Goal: Obtain resource: Download file/media

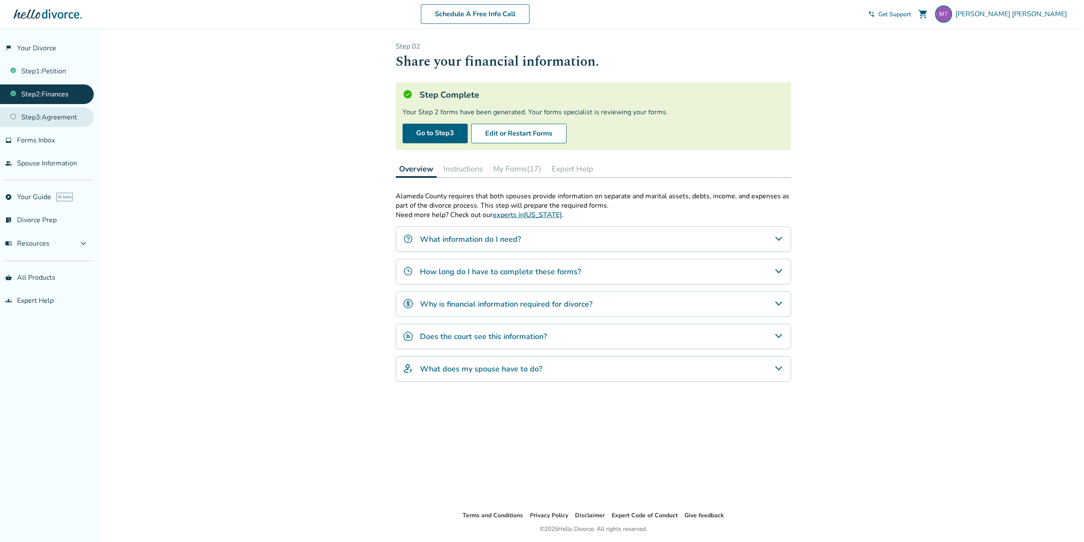
click at [64, 115] on link "Step 3 : Agreement" at bounding box center [47, 117] width 94 height 20
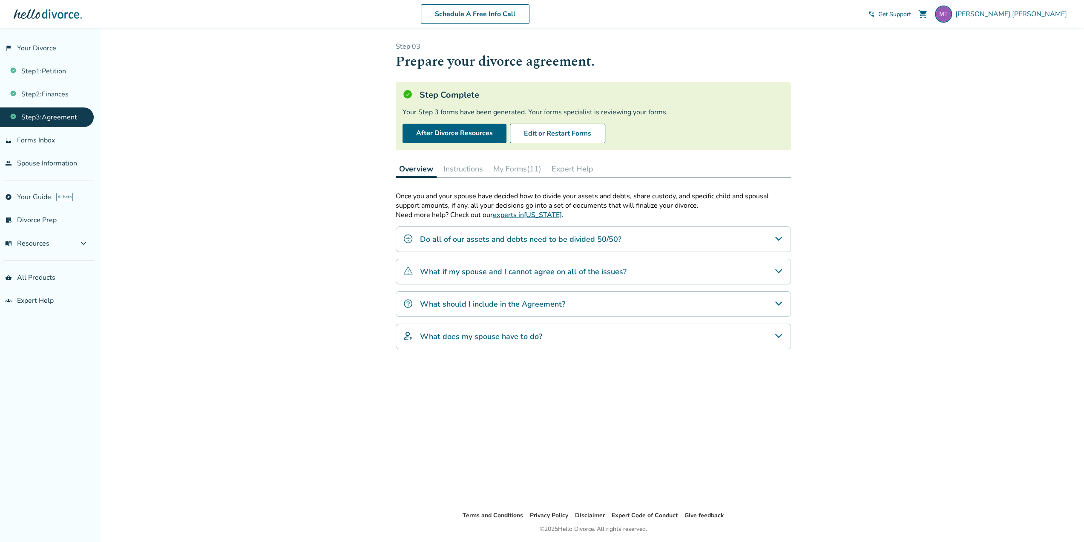
click at [517, 168] on button "My Forms (11)" at bounding box center [517, 168] width 55 height 17
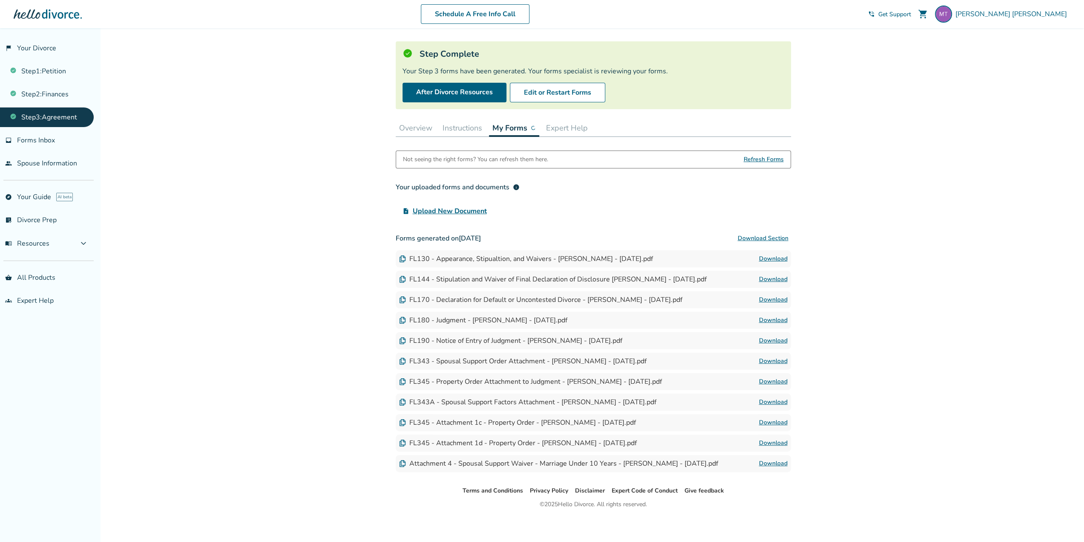
scroll to position [43, 0]
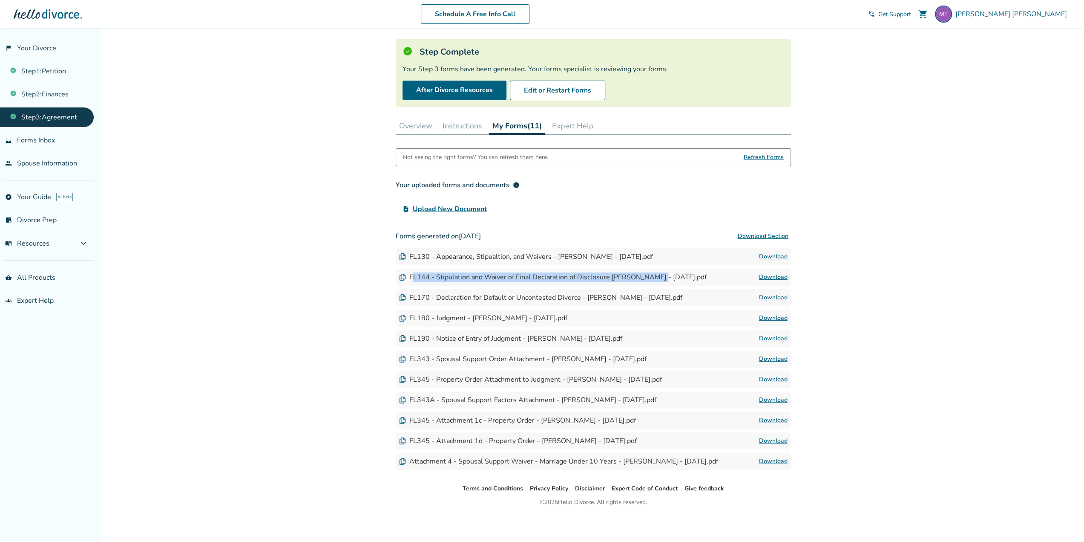
drag, startPoint x: 414, startPoint y: 276, endPoint x: 653, endPoint y: 279, distance: 239.1
click at [653, 279] on div "FL144 - Stipulation and Waiver of Final Declaration of Disclosure [PERSON_NAME]…" at bounding box center [553, 276] width 308 height 9
drag, startPoint x: 455, startPoint y: 359, endPoint x: 507, endPoint y: 357, distance: 51.6
click at [507, 357] on div "FL343 - Spousal Support Order Attachment - [PERSON_NAME] - [DATE].pdf" at bounding box center [523, 358] width 248 height 9
drag, startPoint x: 462, startPoint y: 378, endPoint x: 538, endPoint y: 378, distance: 75.8
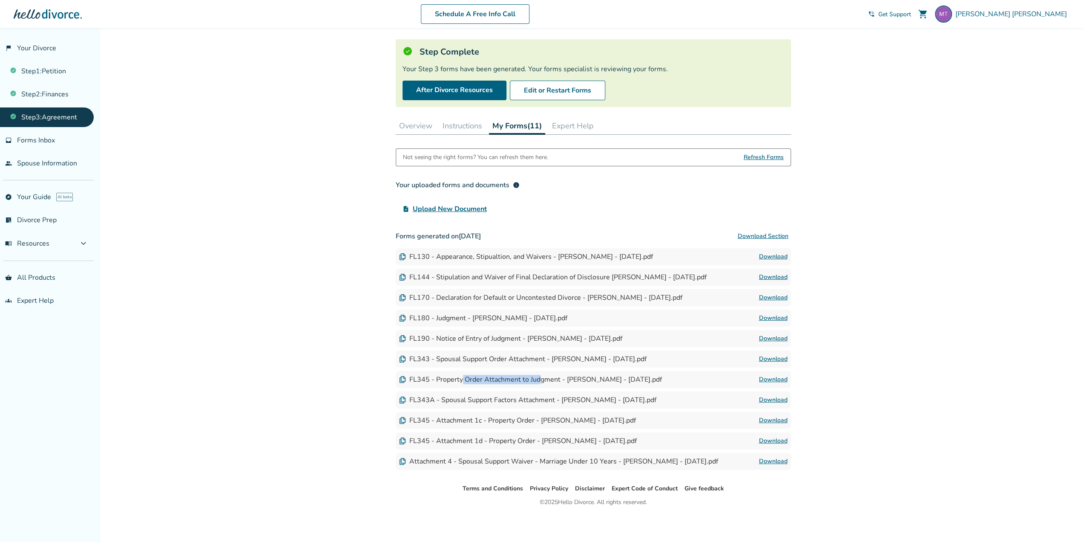
click at [537, 378] on div "FL345 - Property Order Attachment to Judgment - [PERSON_NAME] - [DATE].pdf" at bounding box center [530, 379] width 263 height 9
drag, startPoint x: 458, startPoint y: 400, endPoint x: 551, endPoint y: 400, distance: 92.0
click at [551, 400] on div "FL343A - Spousal Support Factors Attachment - [PERSON_NAME] - [DATE].pdf" at bounding box center [527, 399] width 257 height 9
drag, startPoint x: 421, startPoint y: 461, endPoint x: 546, endPoint y: 456, distance: 125.8
click at [545, 462] on div "Attachment 4 - Spousal Support Waiver - Marriage Under 10 Years - [PERSON_NAME]…" at bounding box center [558, 460] width 319 height 9
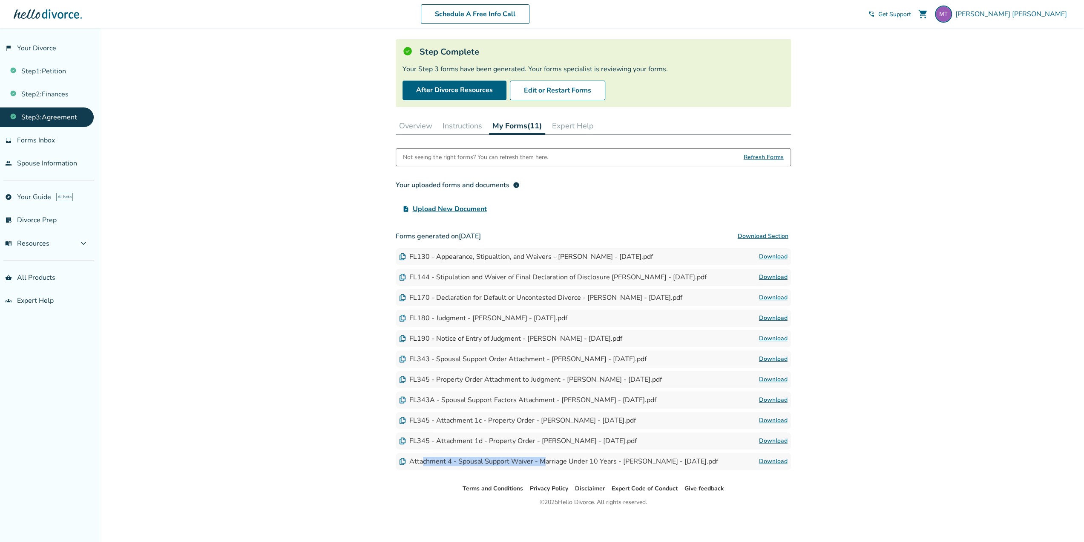
click at [760, 317] on link "Download" at bounding box center [773, 318] width 29 height 10
click at [781, 378] on link "Download" at bounding box center [773, 379] width 29 height 10
click at [778, 418] on link "Download" at bounding box center [773, 420] width 29 height 10
click at [767, 356] on link "Download" at bounding box center [773, 359] width 29 height 10
drag, startPoint x: 410, startPoint y: 357, endPoint x: 565, endPoint y: 362, distance: 155.2
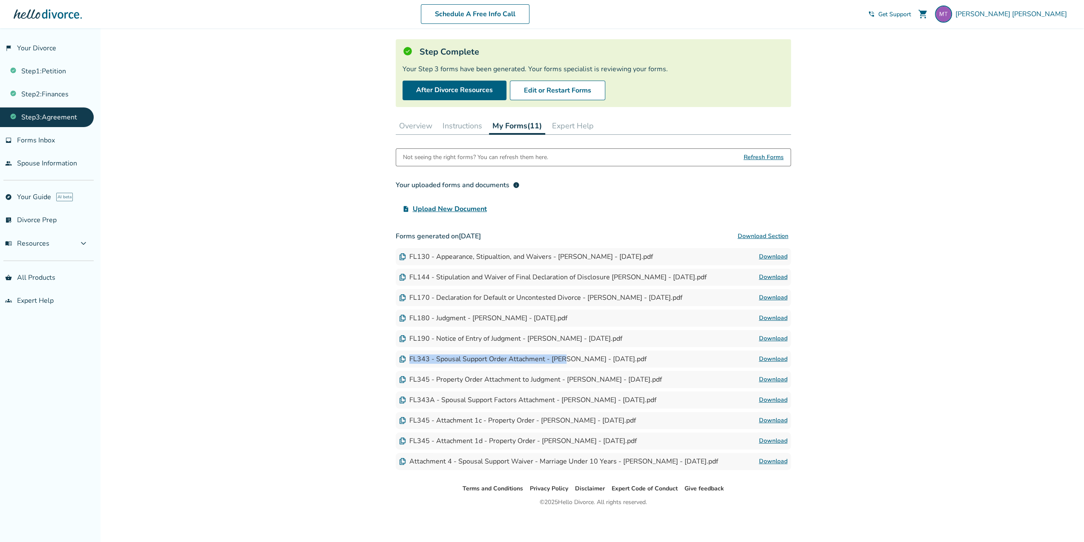
click at [565, 362] on div "FL343 - Spousal Support Order Attachment - [PERSON_NAME] - [DATE].pdf Download" at bounding box center [593, 358] width 395 height 17
drag, startPoint x: 420, startPoint y: 377, endPoint x: 692, endPoint y: 383, distance: 272.8
click at [692, 383] on div "FL345 - Property Order Attachment to Judgment - [PERSON_NAME] - [DATE].pdf Down…" at bounding box center [593, 379] width 395 height 17
drag, startPoint x: 418, startPoint y: 415, endPoint x: 637, endPoint y: 444, distance: 221.7
click at [637, 444] on div "Forms generated on [DATE] Download Section FL130 - Appearance, Stipualtion, and…" at bounding box center [593, 349] width 395 height 242
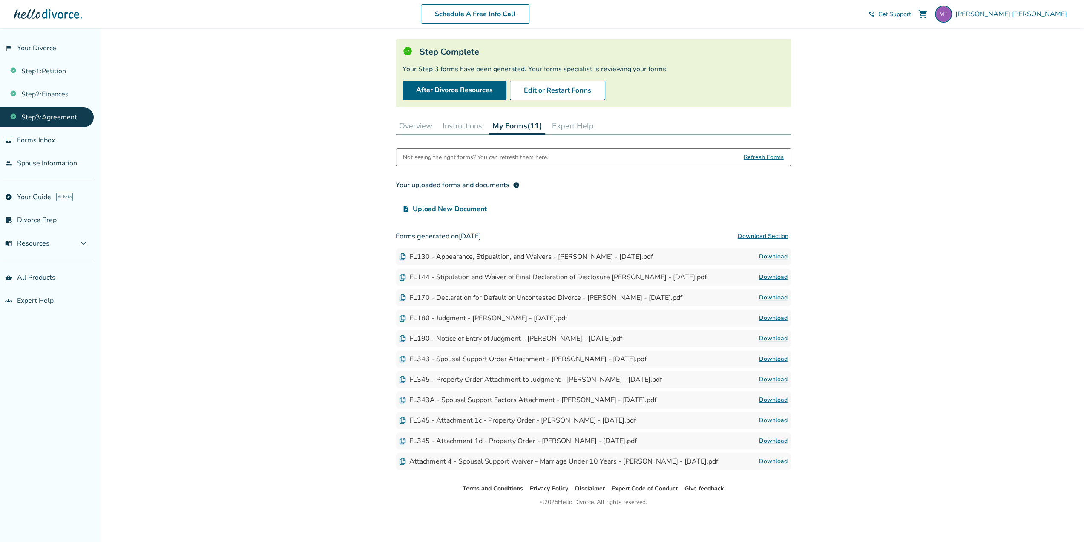
click at [444, 398] on div "FL343A - Spousal Support Factors Attachment - [PERSON_NAME] - [DATE].pdf" at bounding box center [527, 399] width 257 height 9
click at [774, 398] on link "Download" at bounding box center [773, 400] width 29 height 10
drag, startPoint x: 514, startPoint y: 459, endPoint x: 575, endPoint y: 460, distance: 61.4
click at [574, 461] on div "Attachment 4 - Spousal Support Waiver - Marriage Under 10 Years - [PERSON_NAME]…" at bounding box center [558, 460] width 319 height 9
click at [779, 459] on link "Download" at bounding box center [773, 461] width 29 height 10
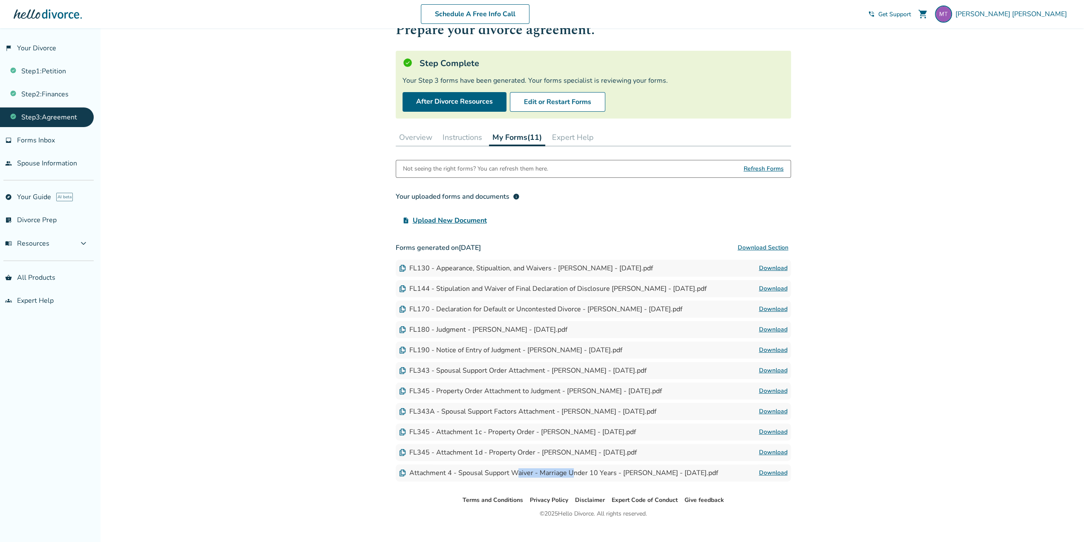
scroll to position [43, 0]
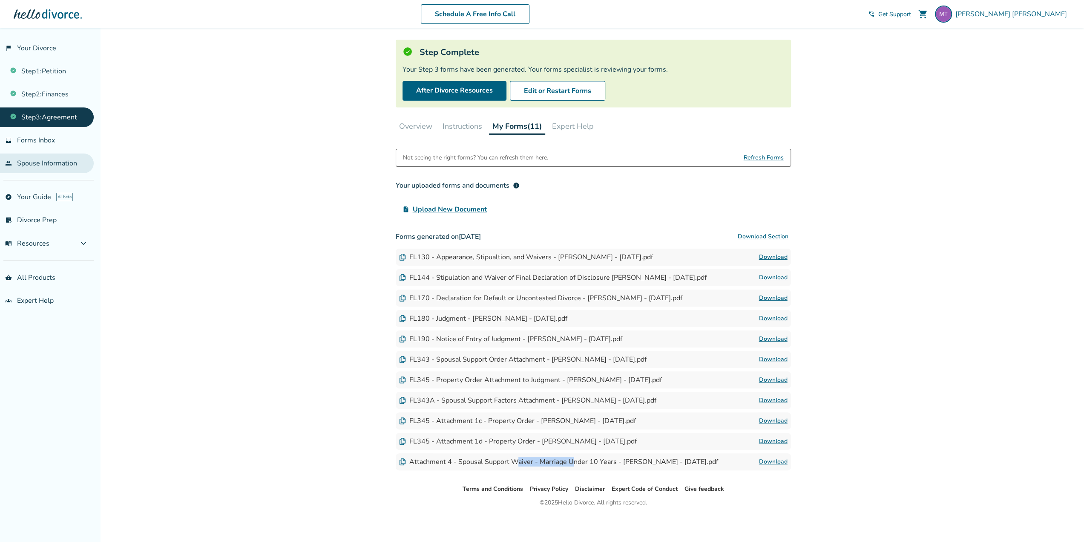
click at [51, 167] on link "people Spouse Information" at bounding box center [47, 163] width 94 height 20
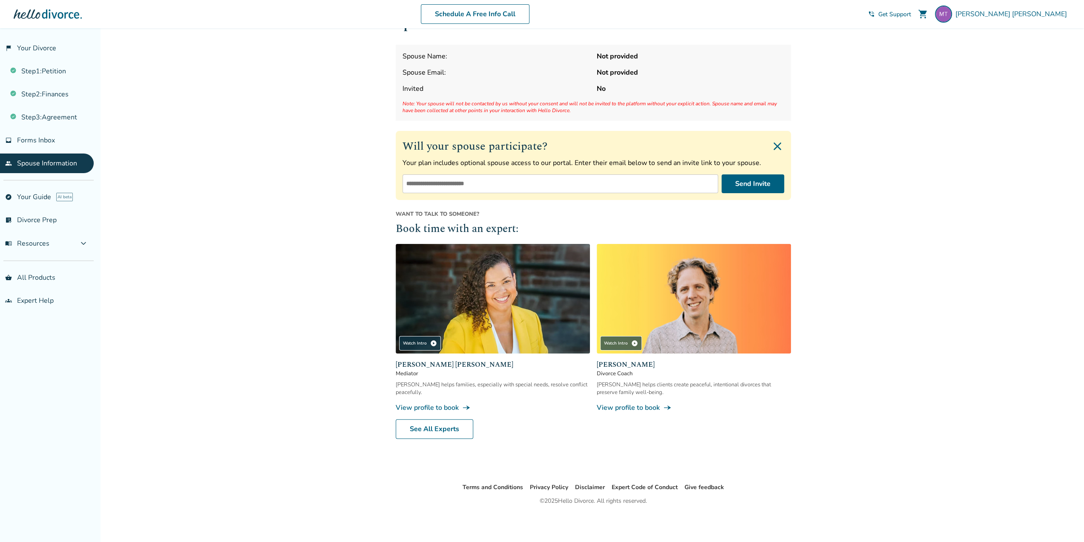
click at [66, 127] on ul "flag_2 Your Divorce Step 1 : Petition Step 2 : Finances Step 3 : Agreement inbo…" at bounding box center [47, 105] width 94 height 135
click at [66, 118] on link "Step 3 : Agreement" at bounding box center [47, 117] width 94 height 20
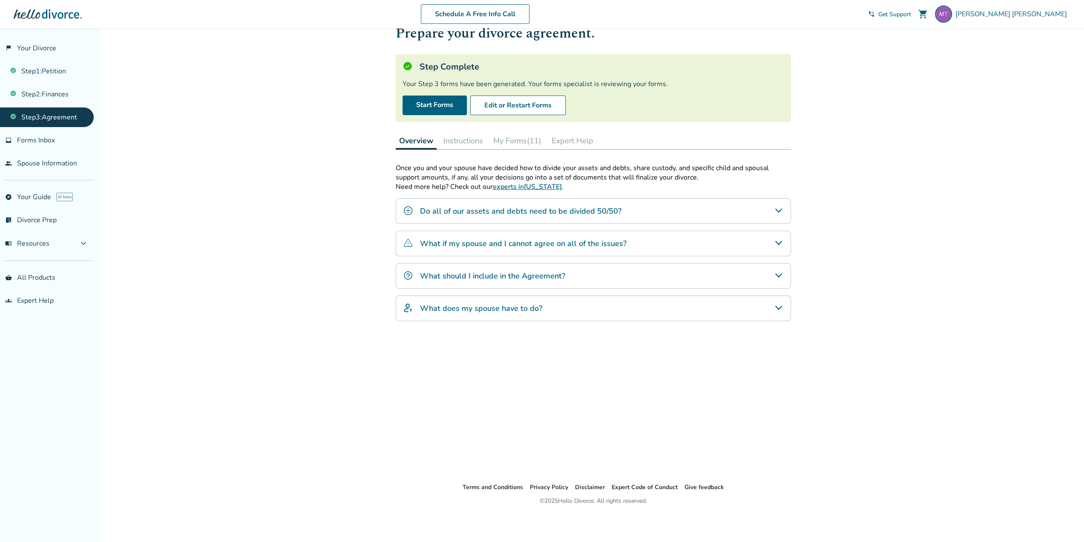
click at [522, 141] on button "My Forms (11)" at bounding box center [517, 140] width 55 height 17
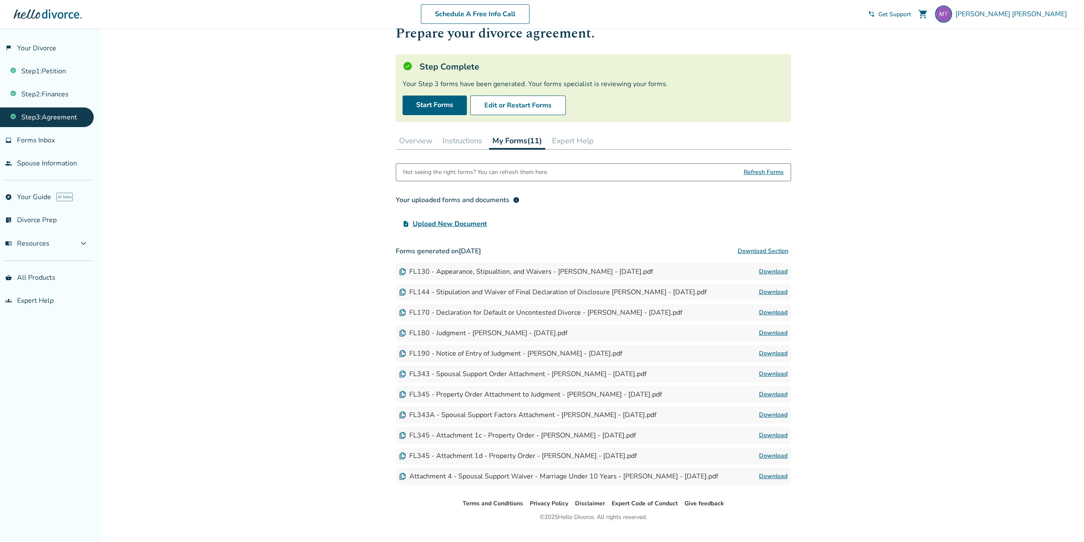
click at [775, 249] on button "Download Section" at bounding box center [763, 250] width 56 height 17
